Goal: Task Accomplishment & Management: Manage account settings

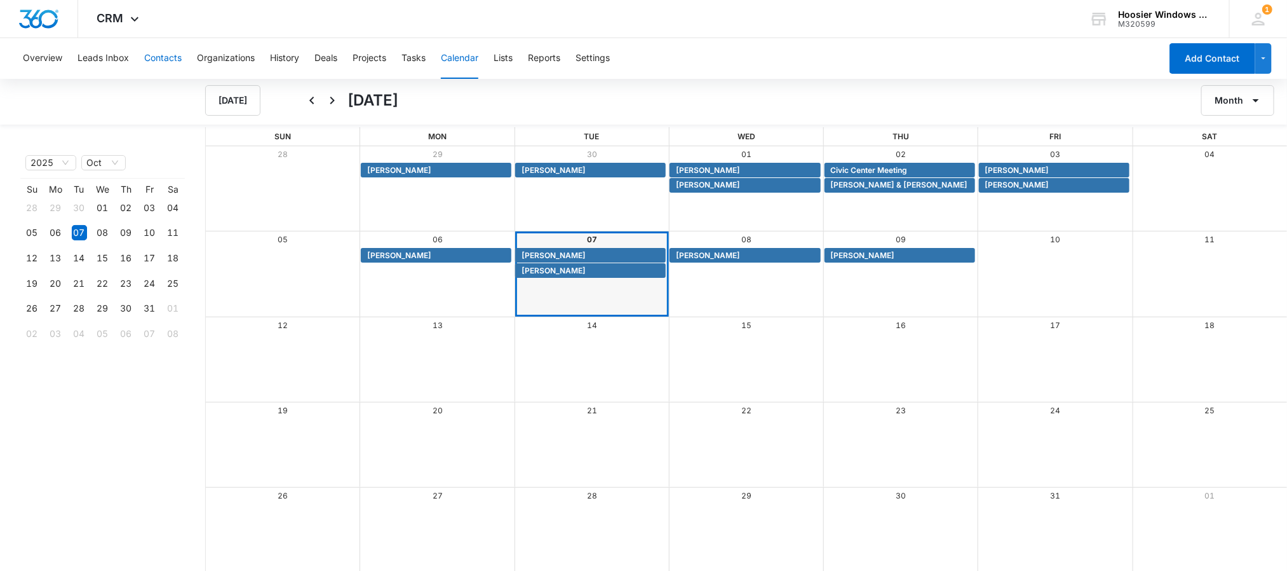
click at [164, 59] on button "Contacts" at bounding box center [162, 58] width 37 height 41
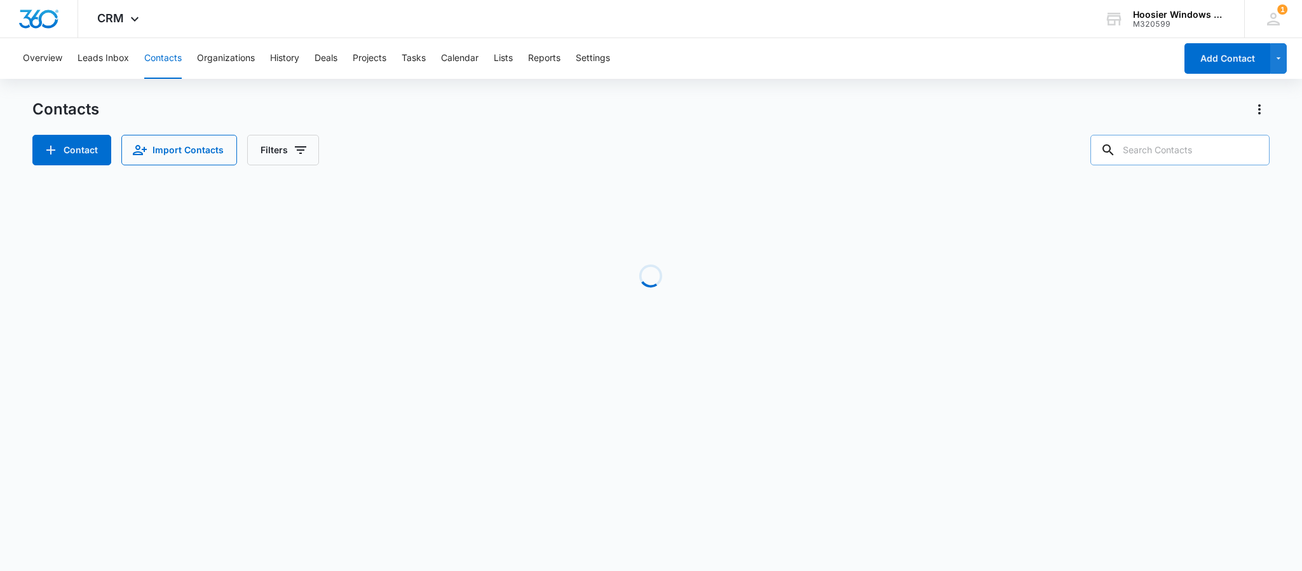
click at [1177, 151] on input "text" at bounding box center [1179, 150] width 179 height 30
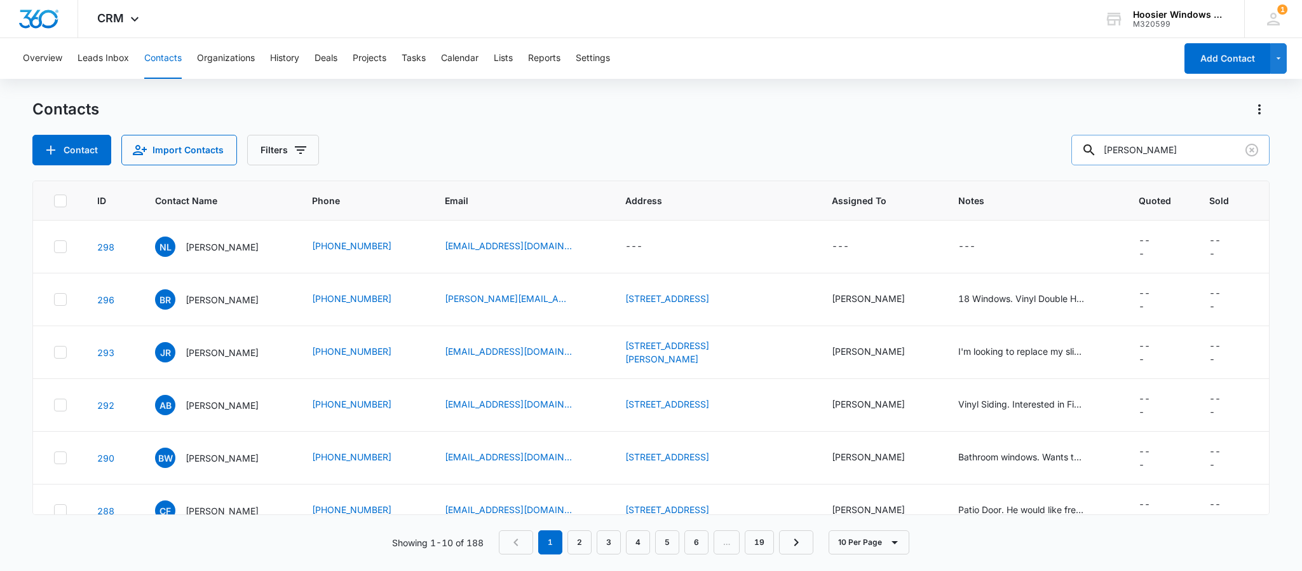
type input "[PERSON_NAME]"
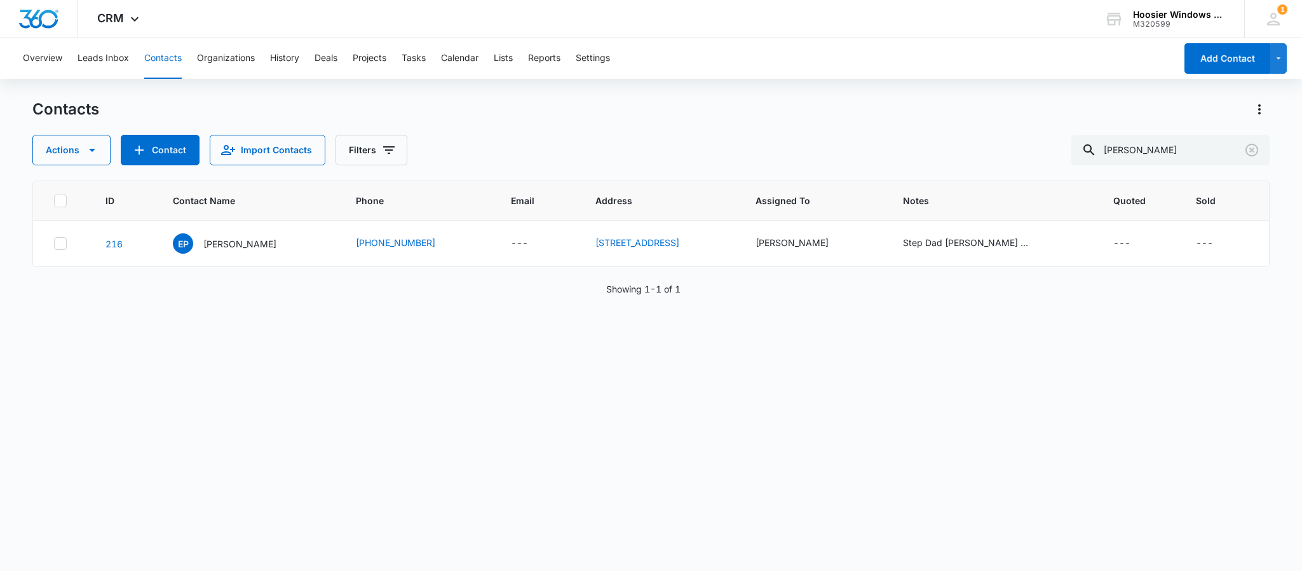
click at [158, 58] on button "Contacts" at bounding box center [162, 58] width 37 height 41
click at [473, 46] on button "Calendar" at bounding box center [459, 58] width 37 height 41
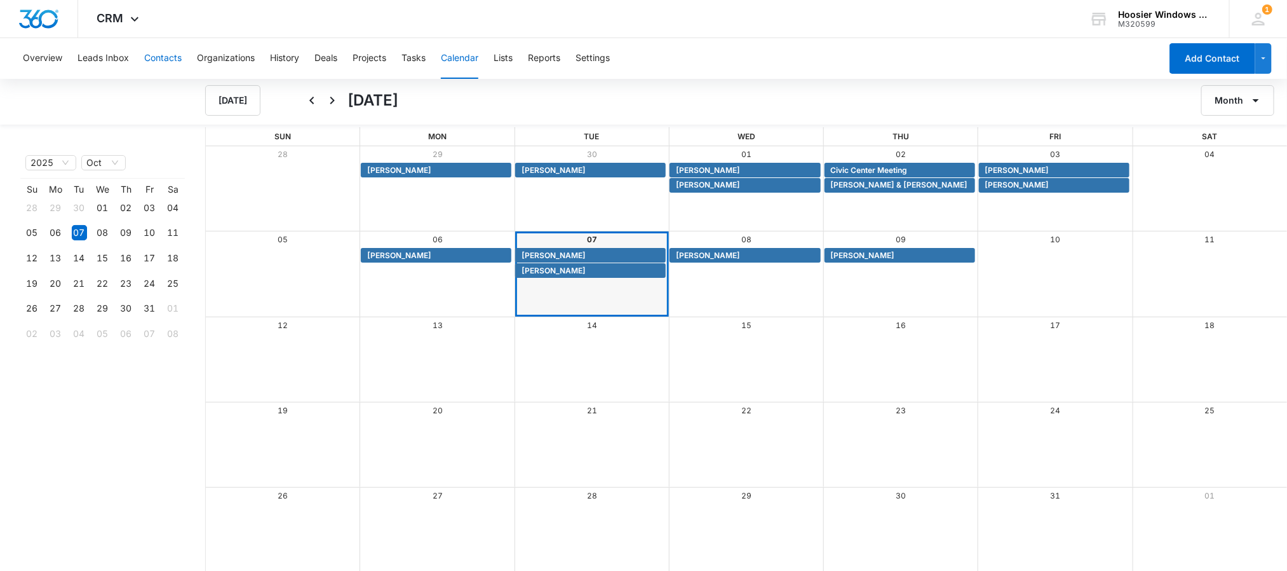
click at [149, 54] on button "Contacts" at bounding box center [162, 58] width 37 height 41
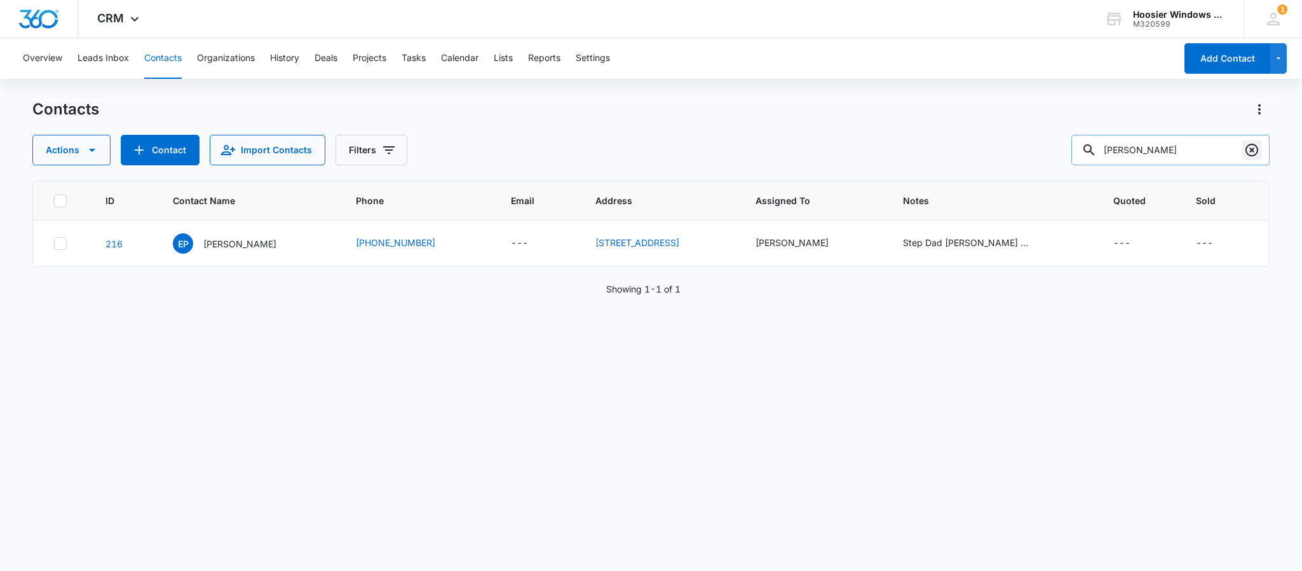
click at [1248, 154] on icon "Clear" at bounding box center [1251, 150] width 13 height 13
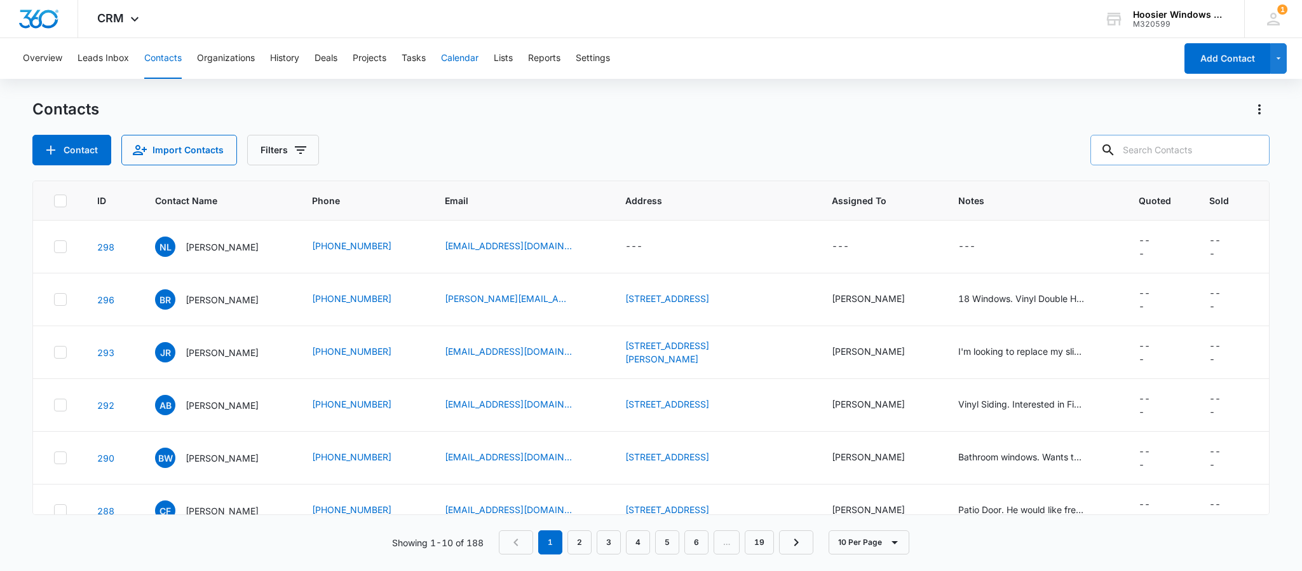
click at [456, 58] on button "Calendar" at bounding box center [459, 58] width 37 height 41
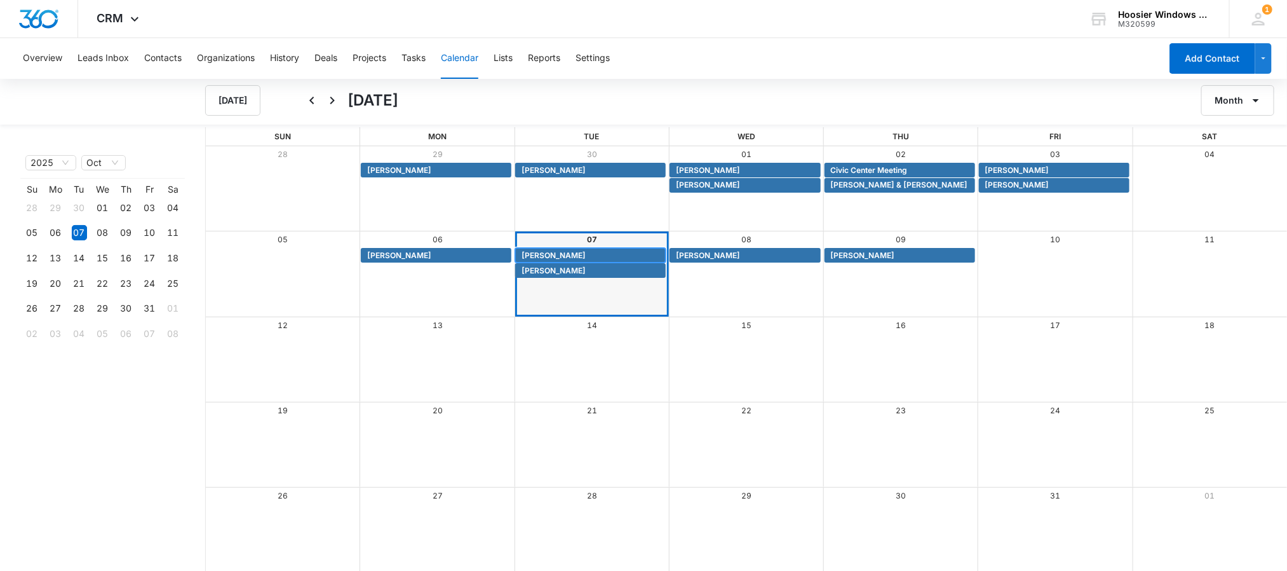
click at [544, 253] on span "[PERSON_NAME]" at bounding box center [554, 255] width 64 height 11
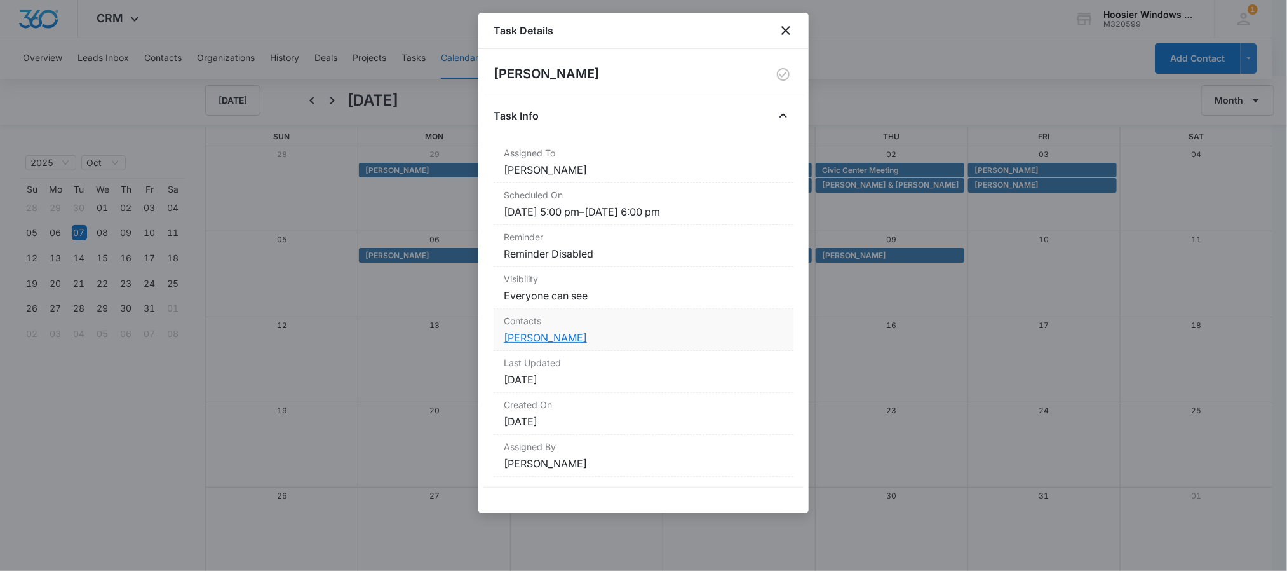
click at [544, 340] on link "[PERSON_NAME]" at bounding box center [545, 337] width 83 height 13
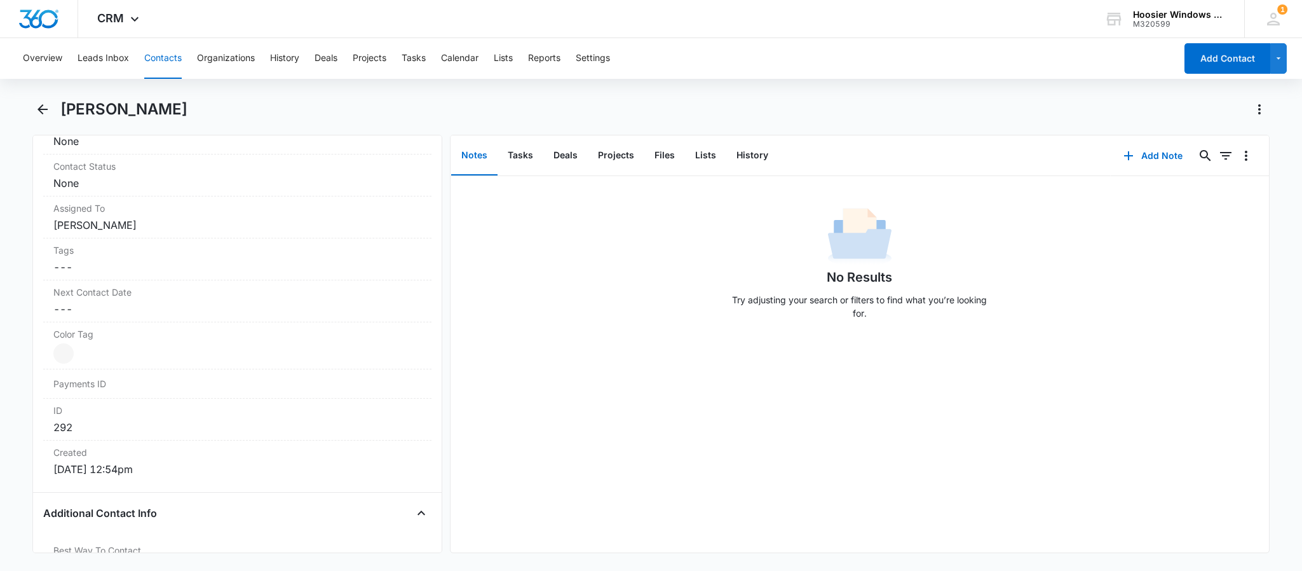
scroll to position [532, 0]
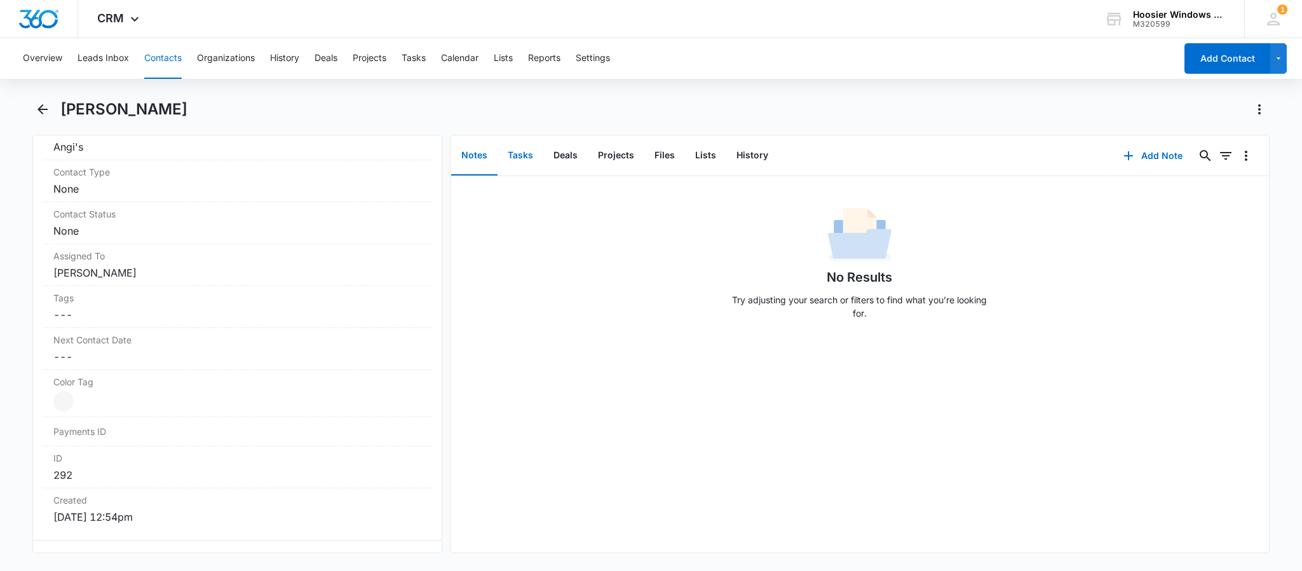
click at [520, 160] on button "Tasks" at bounding box center [520, 155] width 46 height 39
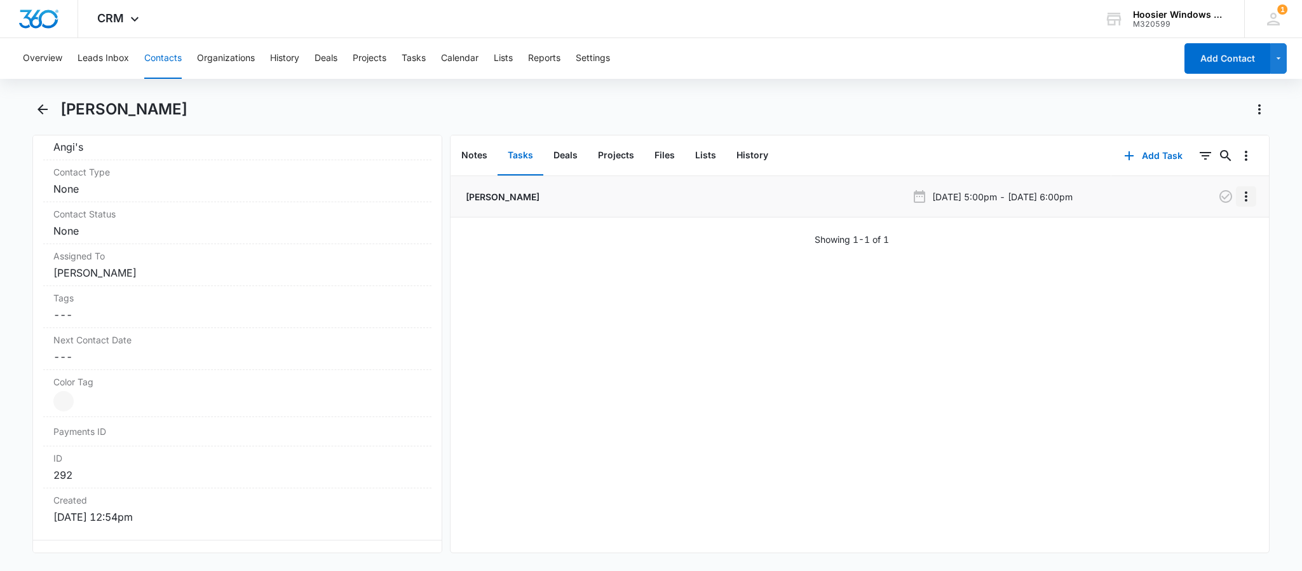
click at [1238, 198] on icon "Overflow Menu" at bounding box center [1245, 196] width 15 height 15
click at [1180, 233] on button "Edit" at bounding box center [1205, 231] width 72 height 19
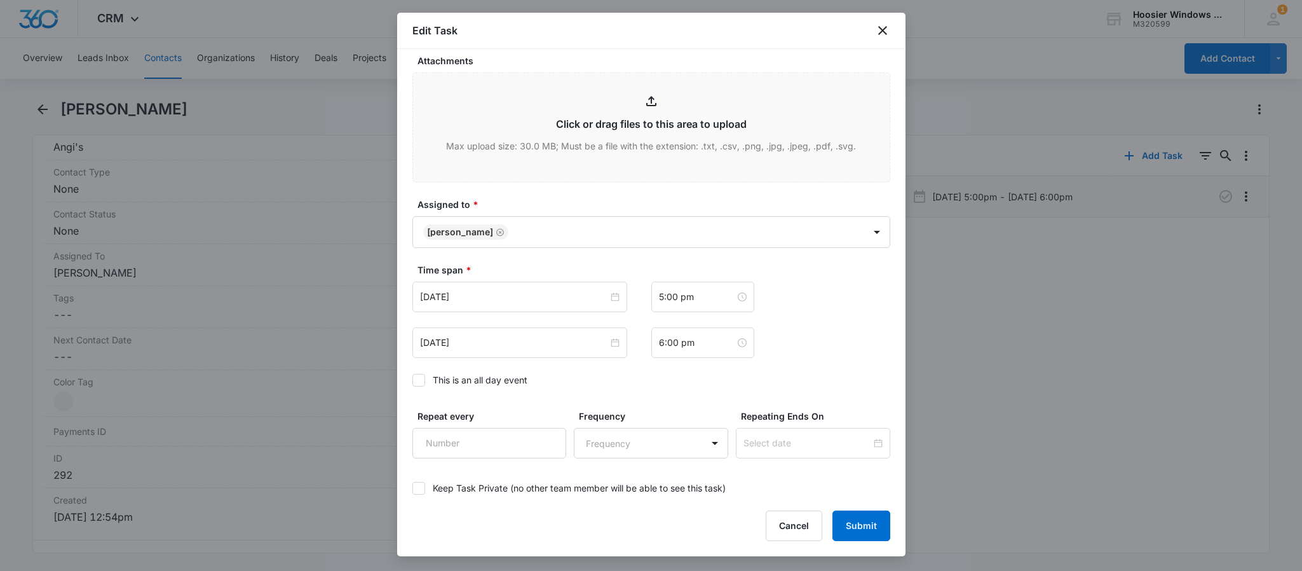
scroll to position [572, 0]
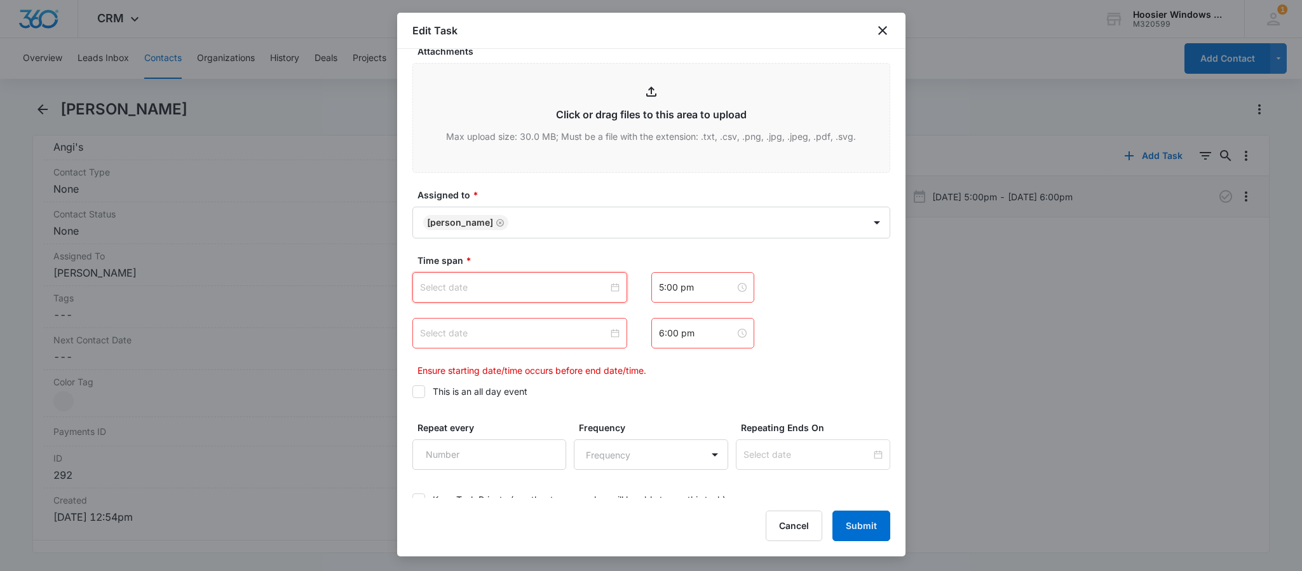
click at [581, 292] on input at bounding box center [514, 287] width 188 height 14
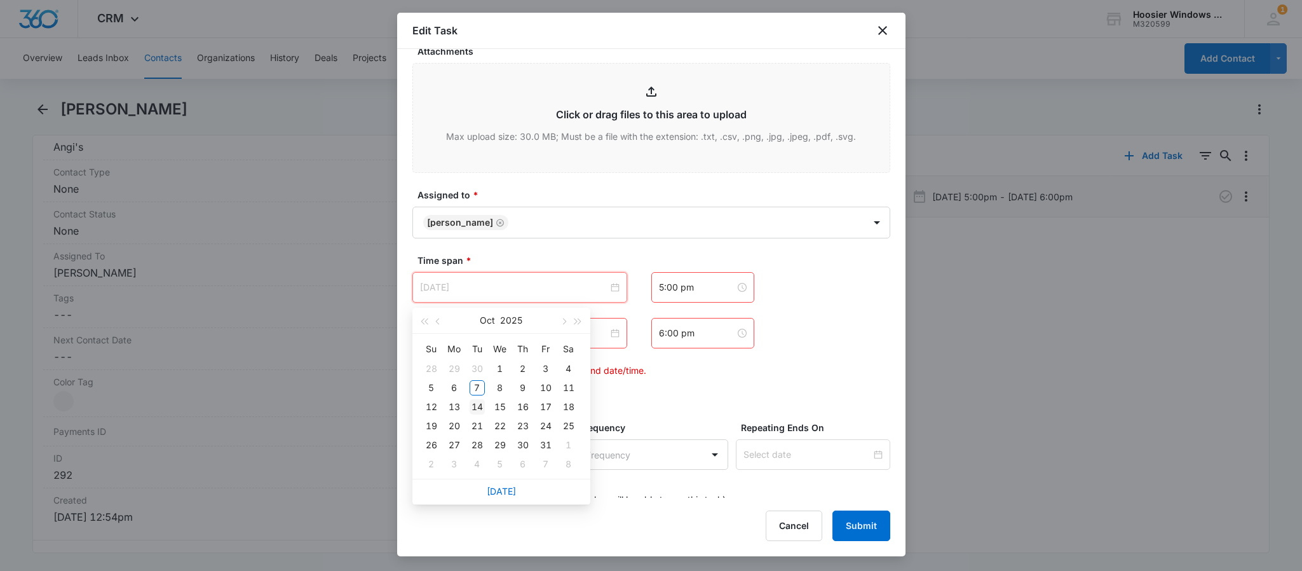
type input "[DATE]"
click at [476, 407] on div "14" at bounding box center [476, 406] width 15 height 15
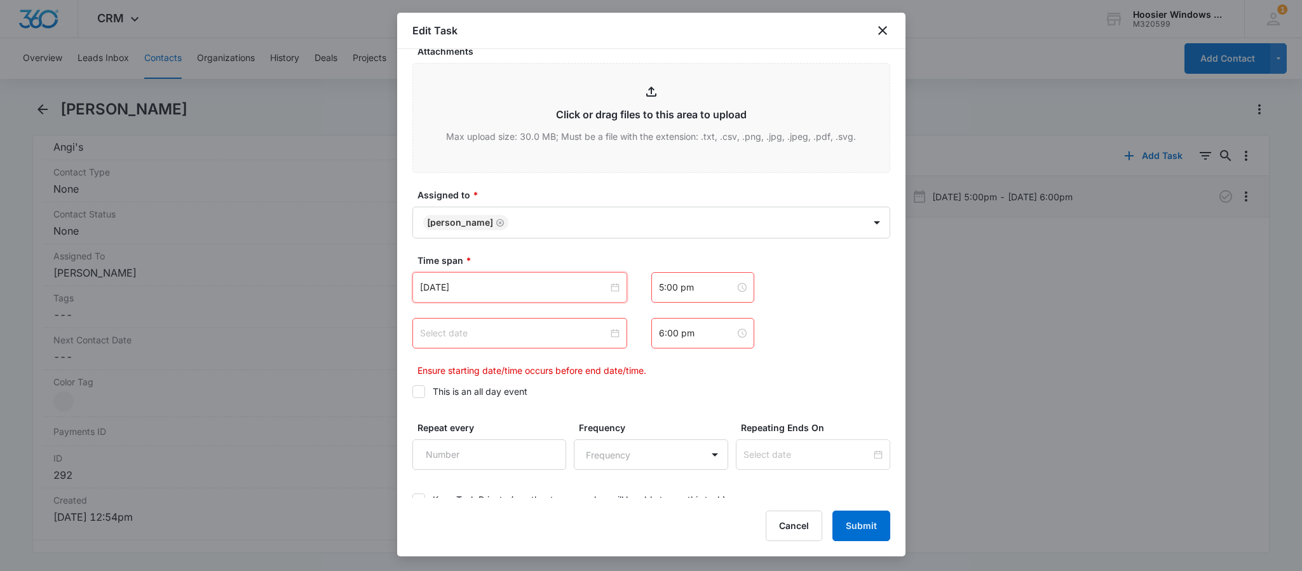
click at [501, 330] on input at bounding box center [514, 333] width 188 height 14
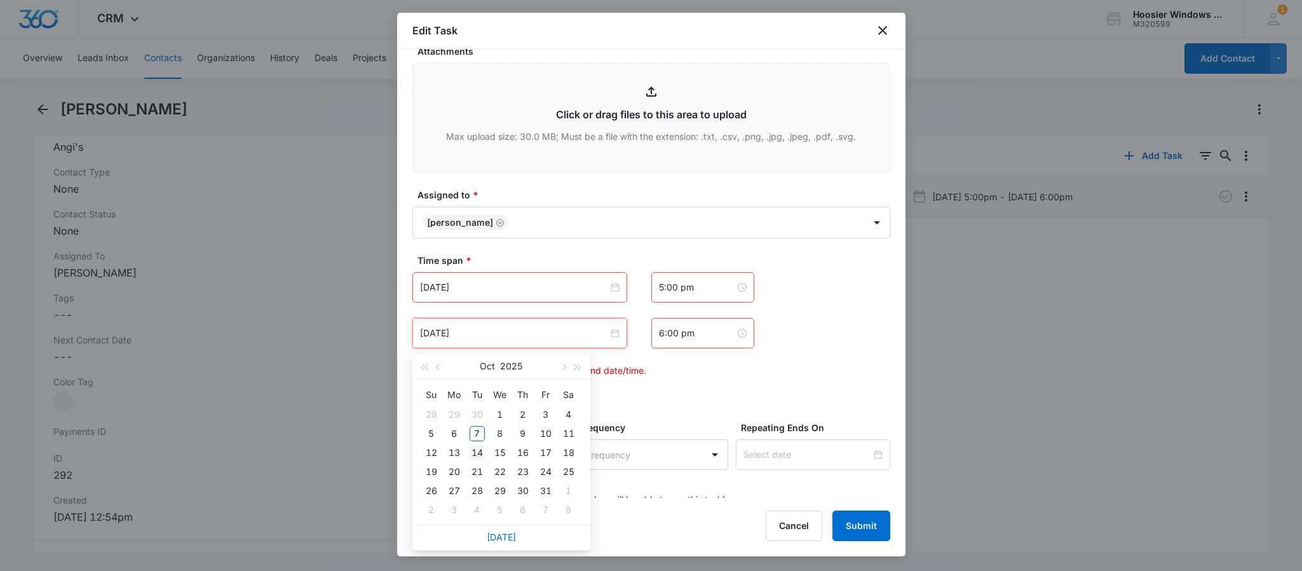
type input "[DATE]"
click at [478, 450] on div "14" at bounding box center [476, 452] width 15 height 15
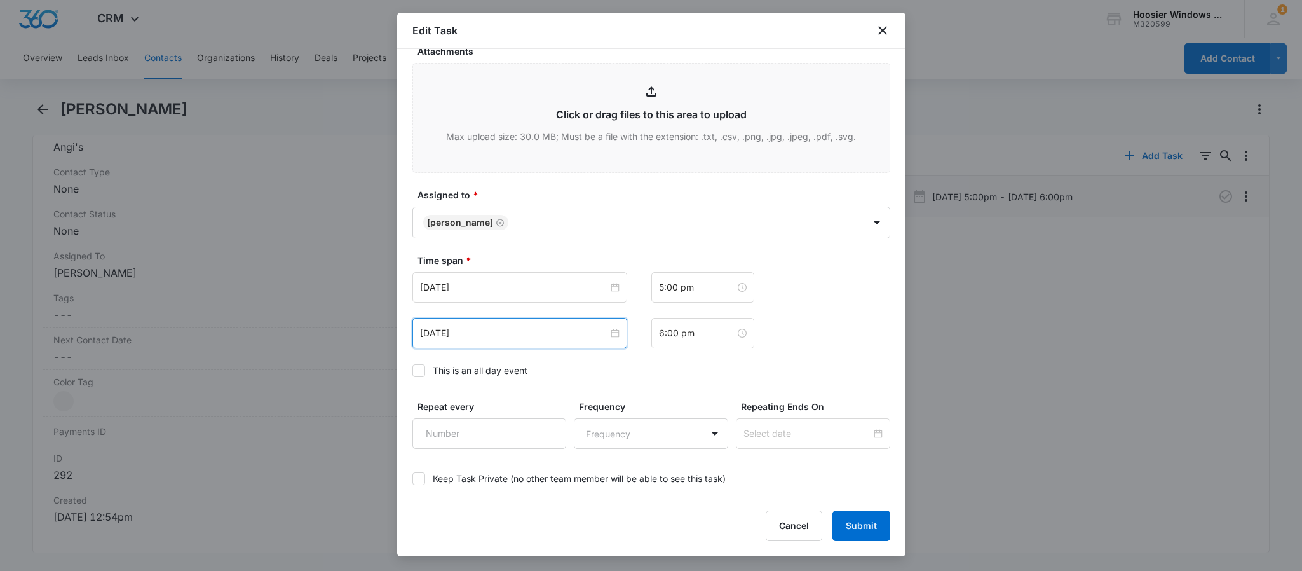
click at [631, 374] on label "This is an all day event" at bounding box center [651, 369] width 478 height 13
click at [412, 370] on input "This is an all day event" at bounding box center [412, 370] width 0 height 0
click at [412, 376] on div at bounding box center [418, 370] width 13 height 13
click at [412, 370] on input "This is an all day event" at bounding box center [412, 370] width 0 height 0
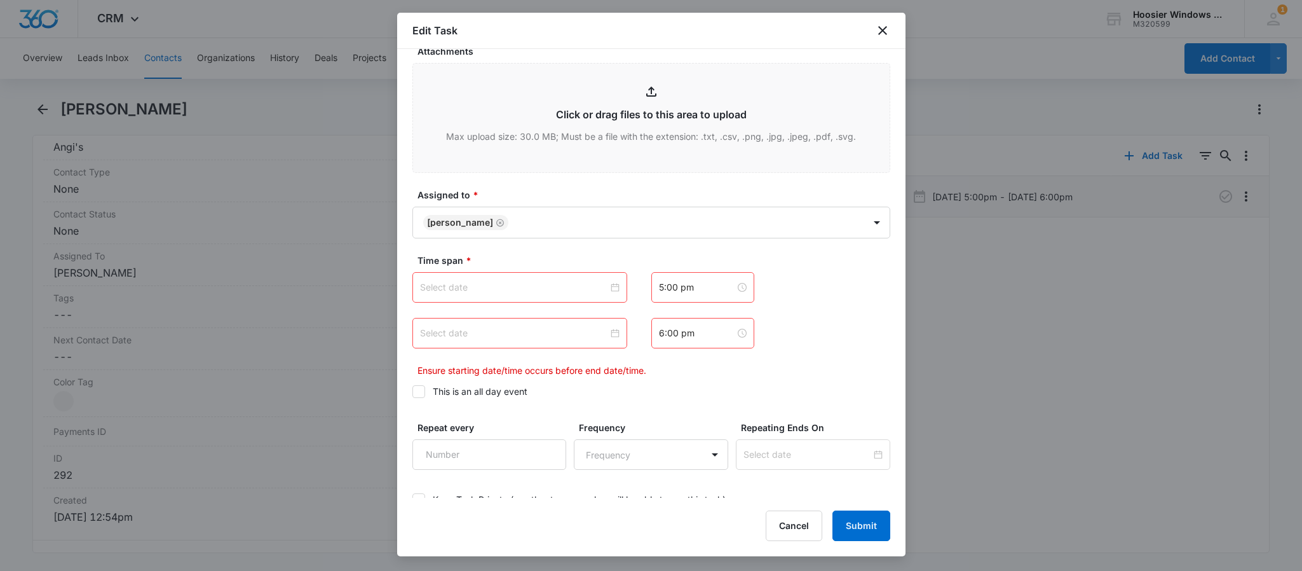
click at [607, 292] on div at bounding box center [519, 287] width 199 height 14
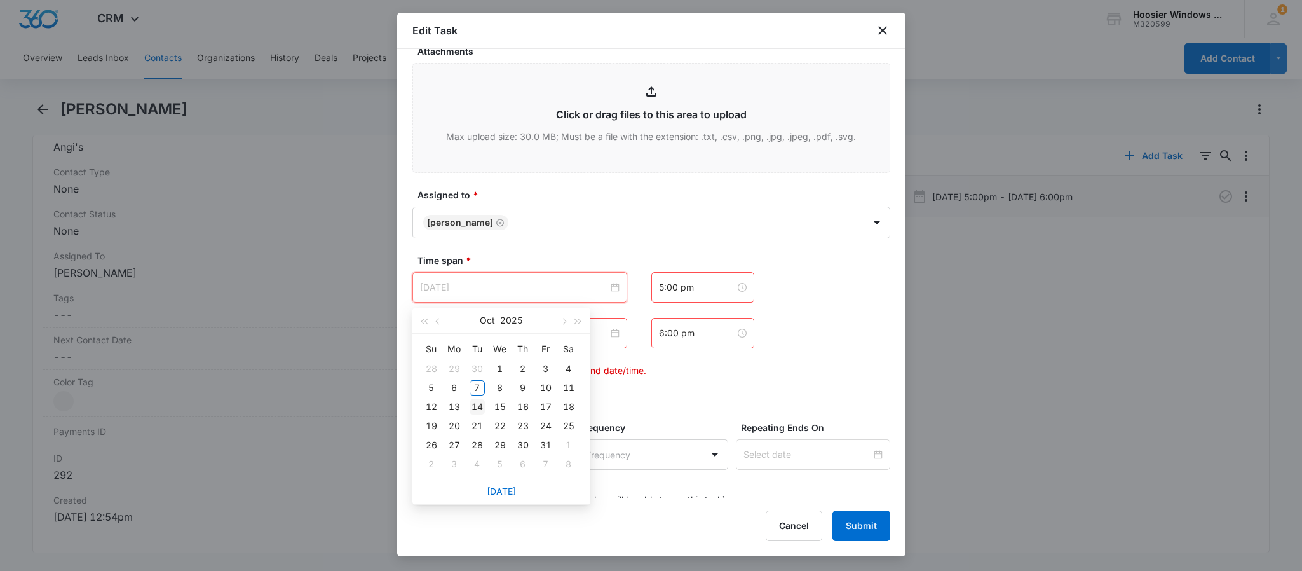
type input "[DATE]"
click at [477, 402] on div "14" at bounding box center [476, 406] width 15 height 15
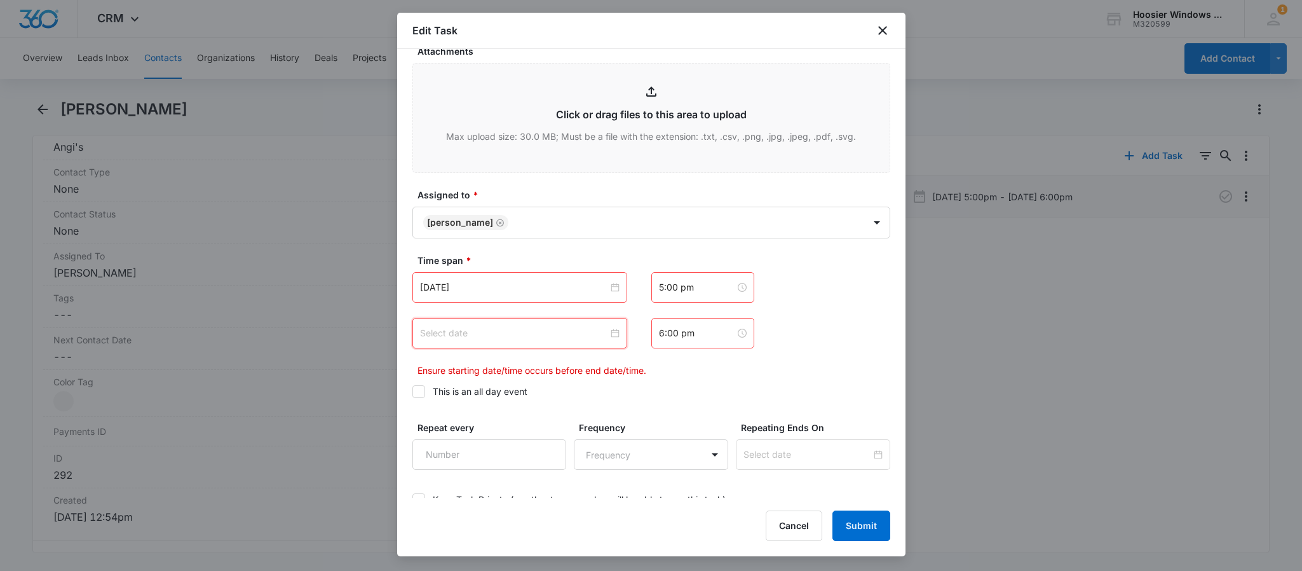
click at [505, 330] on input at bounding box center [514, 333] width 188 height 14
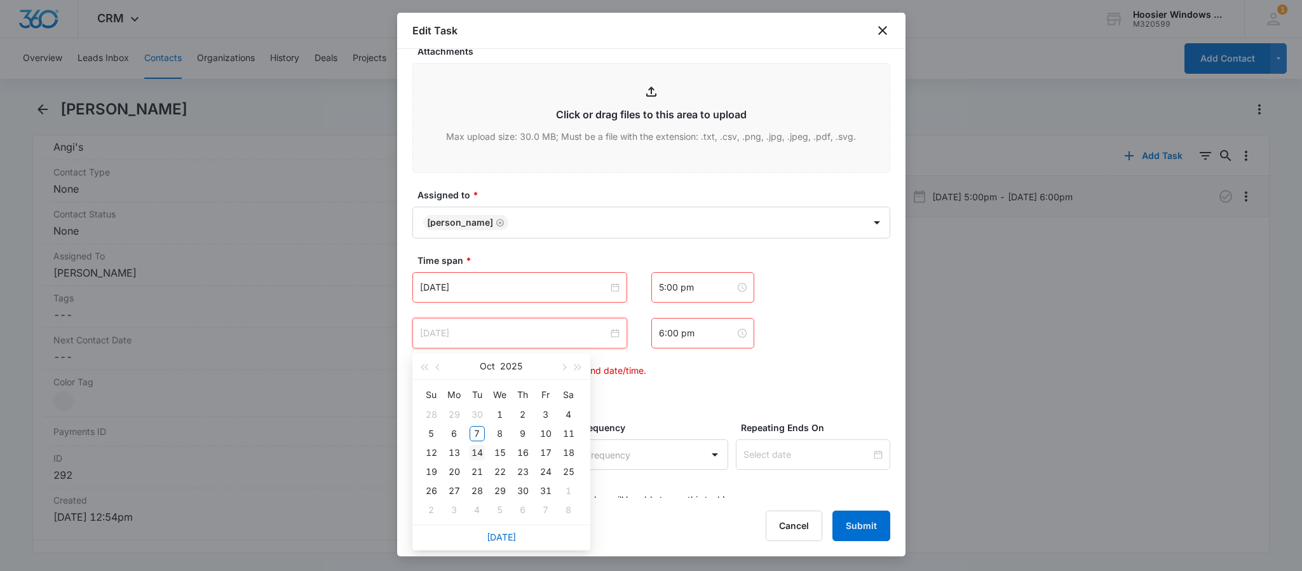
type input "[DATE]"
click at [478, 446] on div "14" at bounding box center [476, 452] width 15 height 15
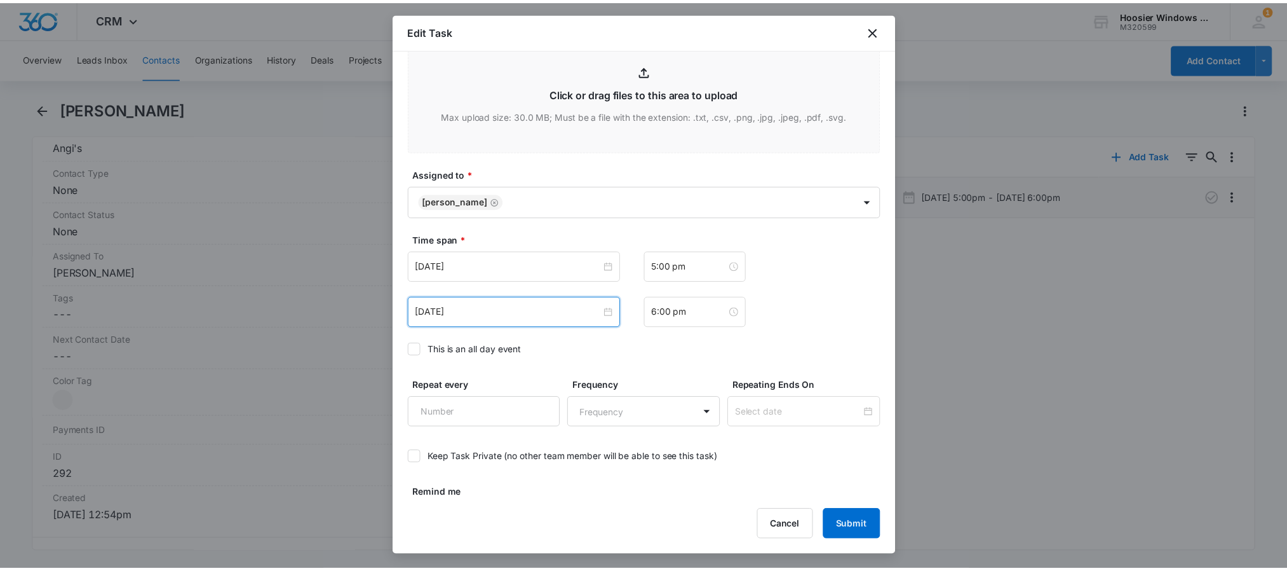
scroll to position [633, 0]
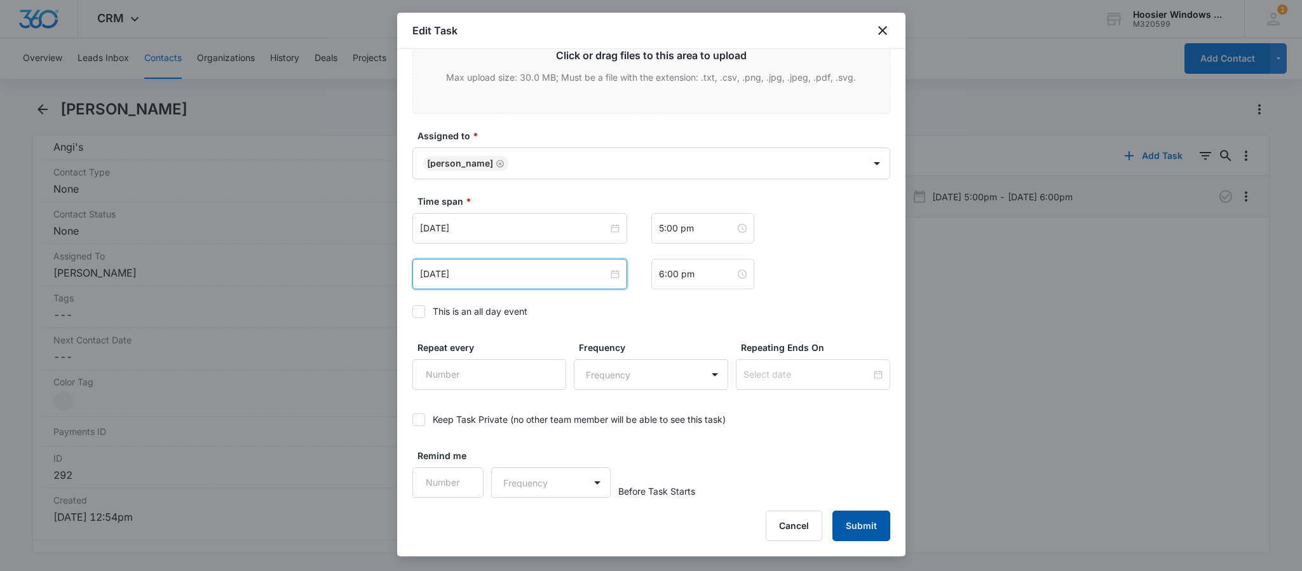
click at [858, 523] on button "Submit" at bounding box center [861, 525] width 58 height 30
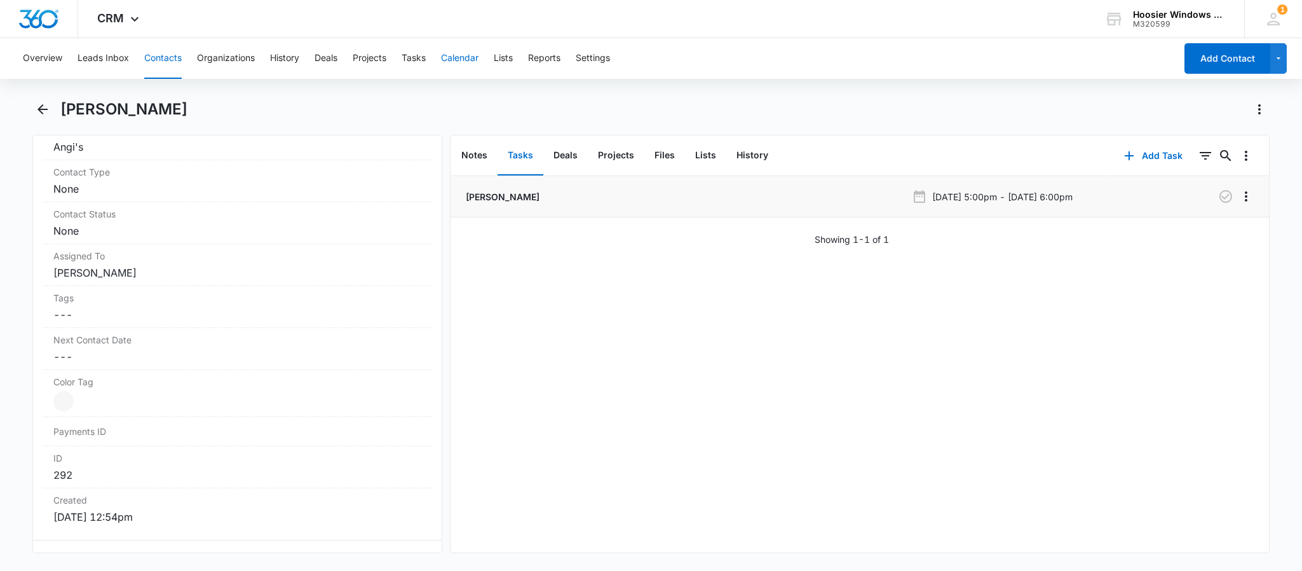
click at [462, 50] on button "Calendar" at bounding box center [459, 58] width 37 height 41
